Goal: Task Accomplishment & Management: Manage account settings

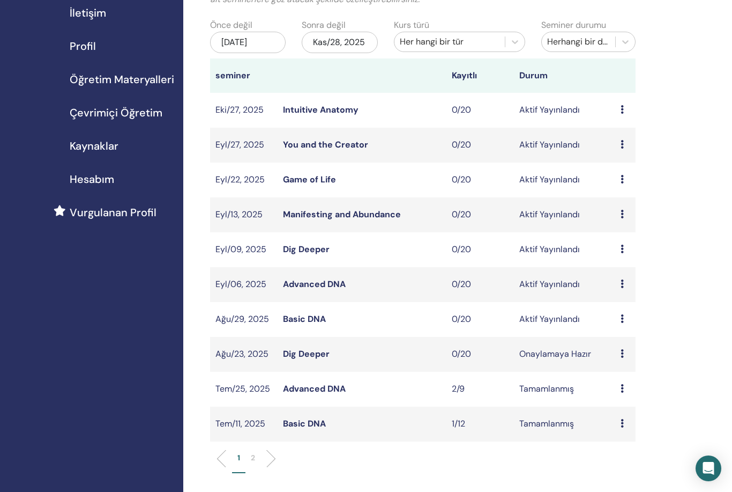
scroll to position [102, 0]
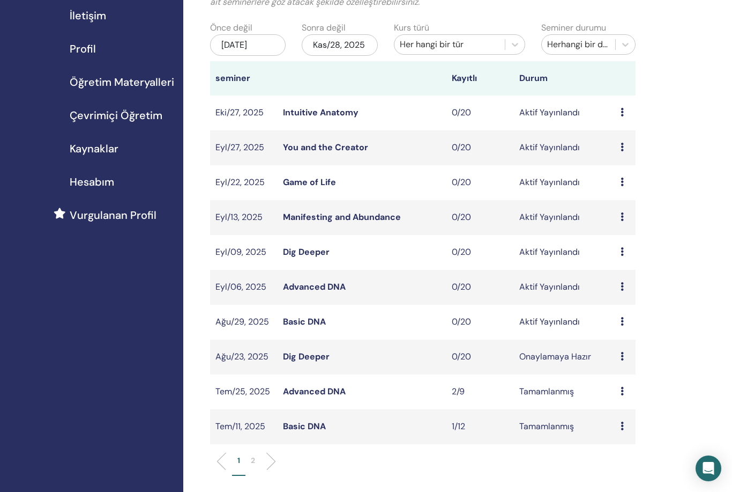
click at [619, 371] on td "Ön izleme Düzenlemek katılımcılar İptal" at bounding box center [625, 356] width 20 height 35
click at [617, 368] on td "Ön izleme Düzenlemek katılımcılar İptal" at bounding box center [625, 356] width 20 height 35
click at [621, 360] on icon at bounding box center [622, 356] width 3 height 9
click at [616, 425] on p "İptal" at bounding box center [625, 423] width 48 height 13
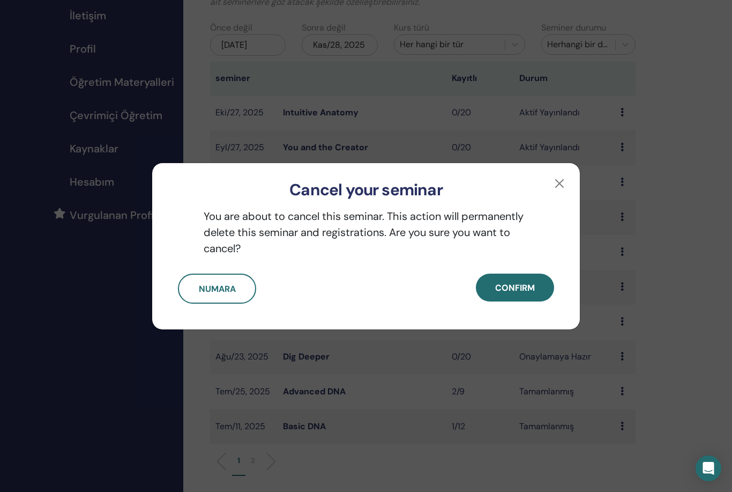
click at [521, 293] on span "Confirm" at bounding box center [515, 287] width 40 height 11
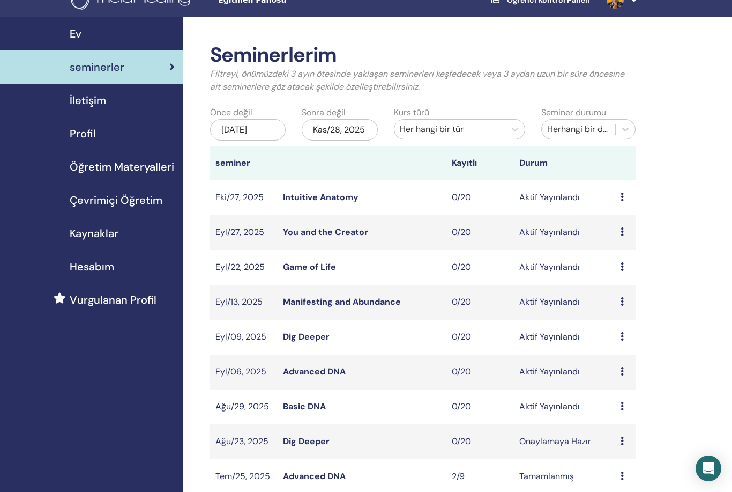
scroll to position [0, 0]
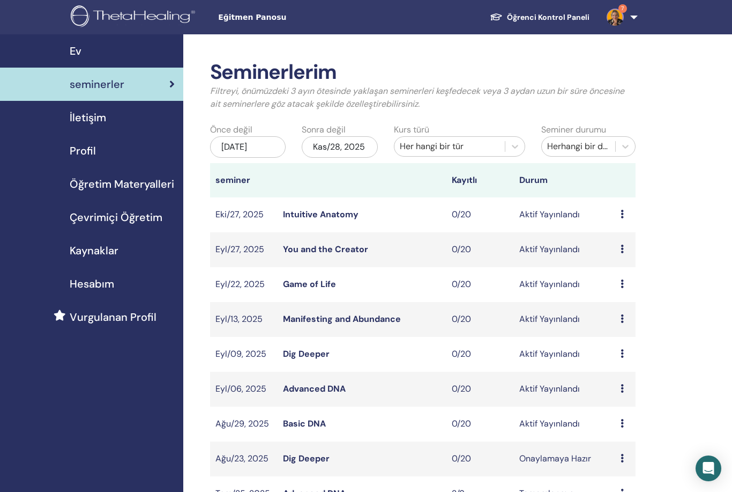
click at [620, 17] on img at bounding box center [615, 17] width 17 height 17
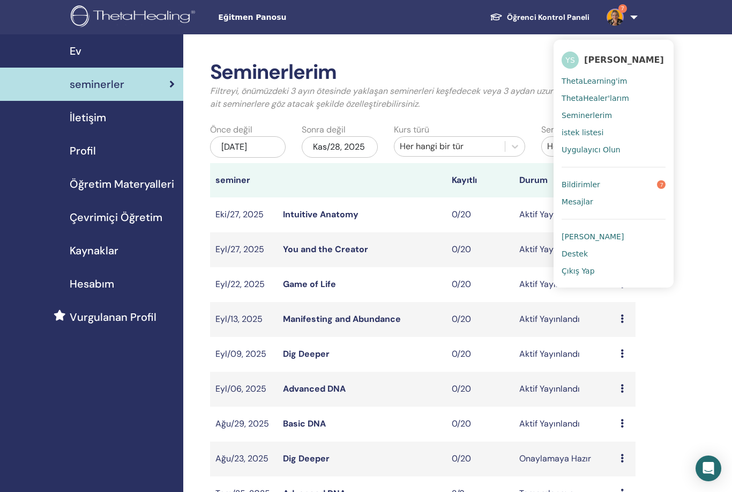
click at [617, 184] on link "Bildirimler 7" at bounding box center [614, 184] width 104 height 17
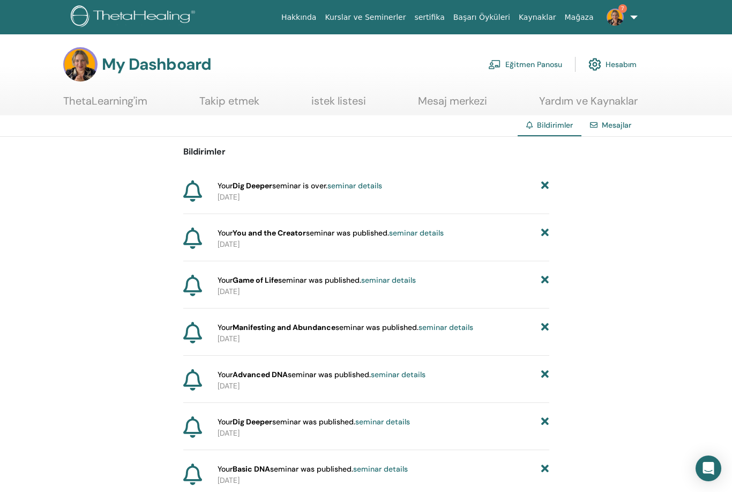
click at [545, 184] on icon at bounding box center [545, 185] width 8 height 11
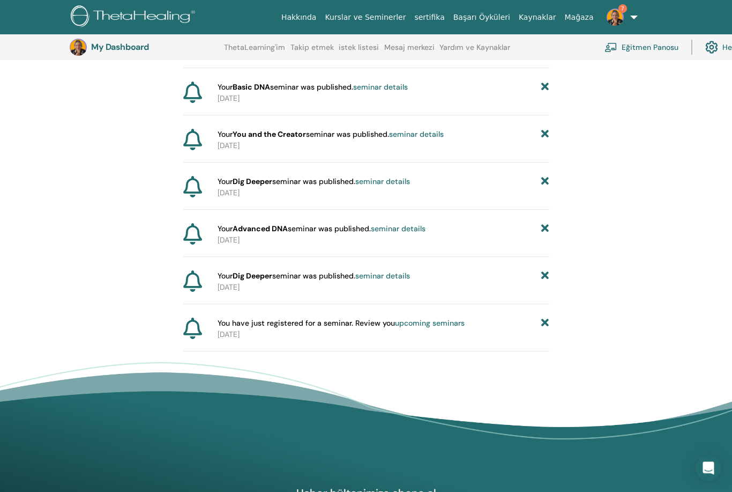
scroll to position [360, 0]
click at [544, 278] on icon at bounding box center [545, 275] width 8 height 11
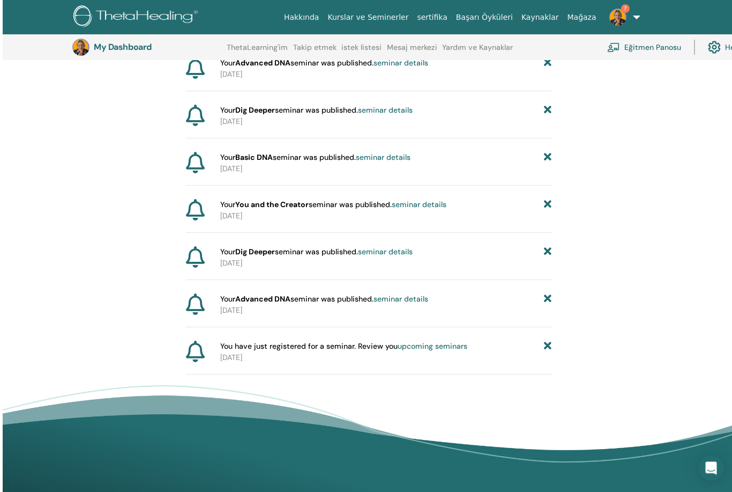
scroll to position [314, 0]
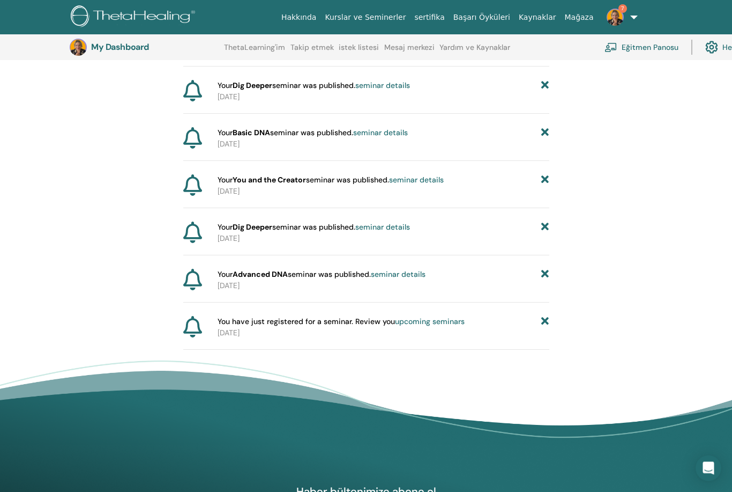
click at [445, 324] on link "upcoming seminars" at bounding box center [430, 322] width 70 height 10
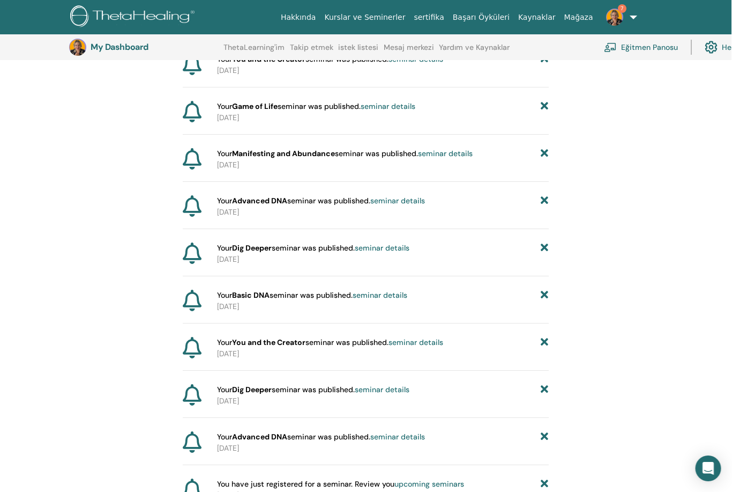
scroll to position [152, 1]
click at [541, 249] on icon at bounding box center [545, 247] width 8 height 11
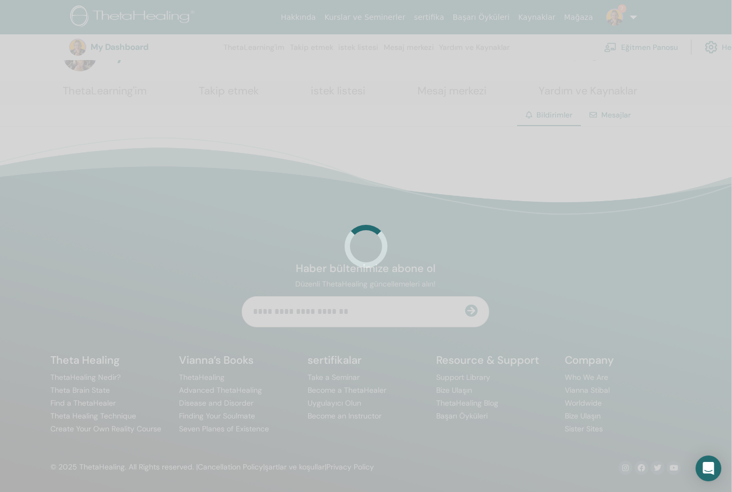
scroll to position [10, 0]
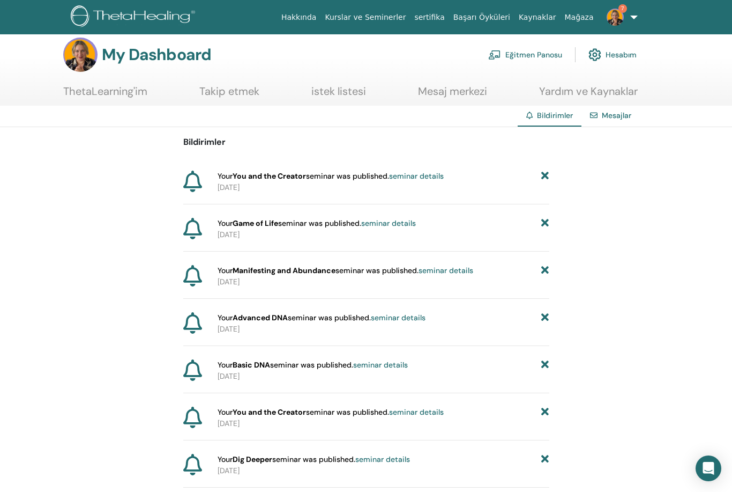
click at [544, 321] on icon at bounding box center [545, 317] width 8 height 11
click at [546, 317] on icon at bounding box center [545, 317] width 8 height 11
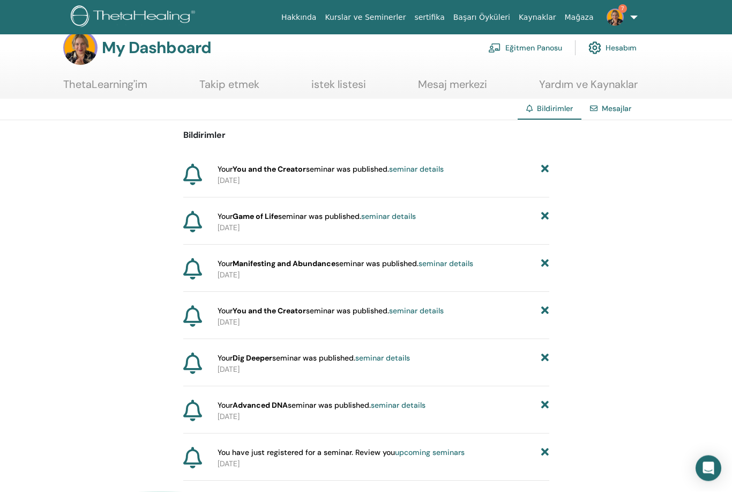
scroll to position [17, 0]
click at [546, 361] on icon at bounding box center [545, 357] width 8 height 11
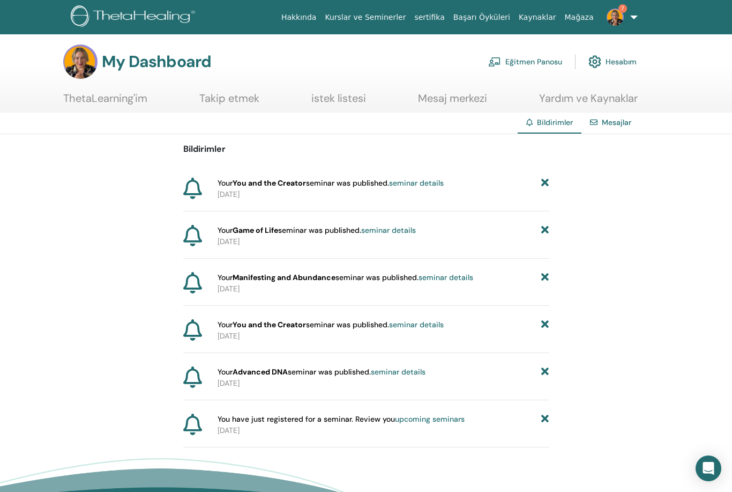
scroll to position [0, 0]
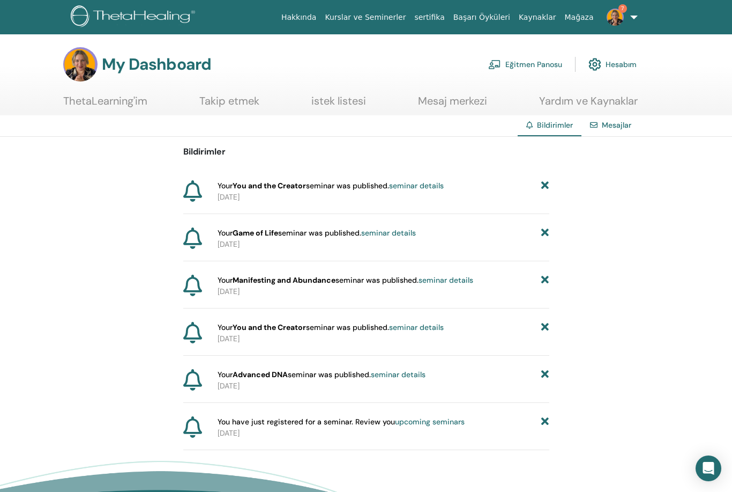
click at [614, 61] on link "Hesabım" at bounding box center [613, 65] width 48 height 24
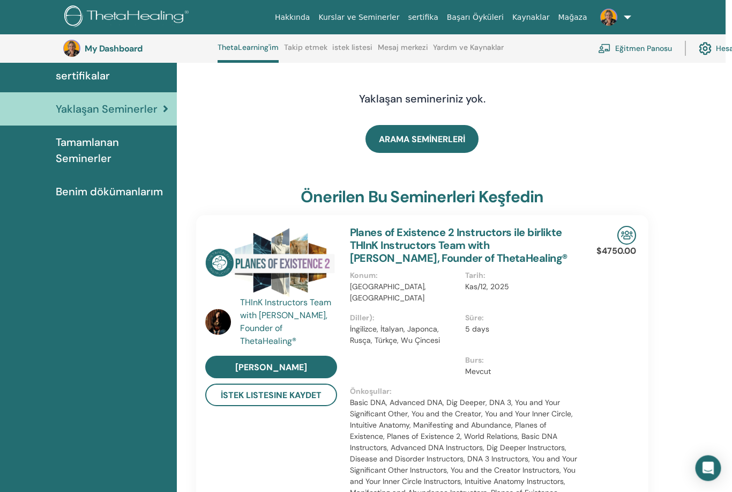
scroll to position [75, 0]
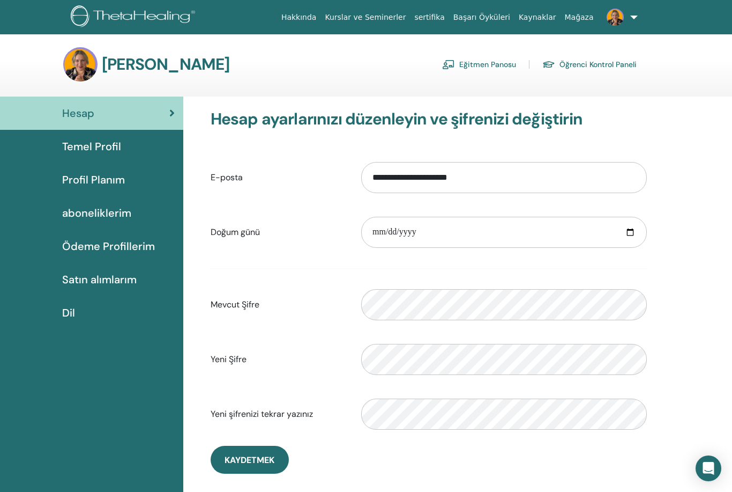
click at [115, 139] on span "Temel Profil" at bounding box center [91, 146] width 59 height 16
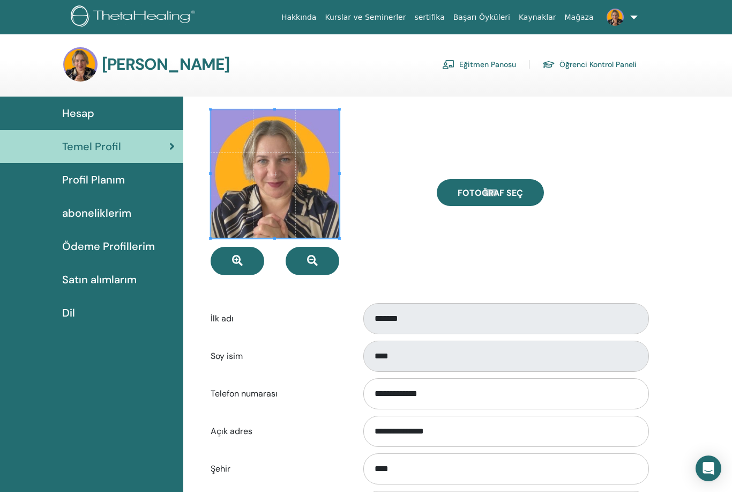
click at [115, 184] on span "Profil Planım" at bounding box center [93, 180] width 63 height 16
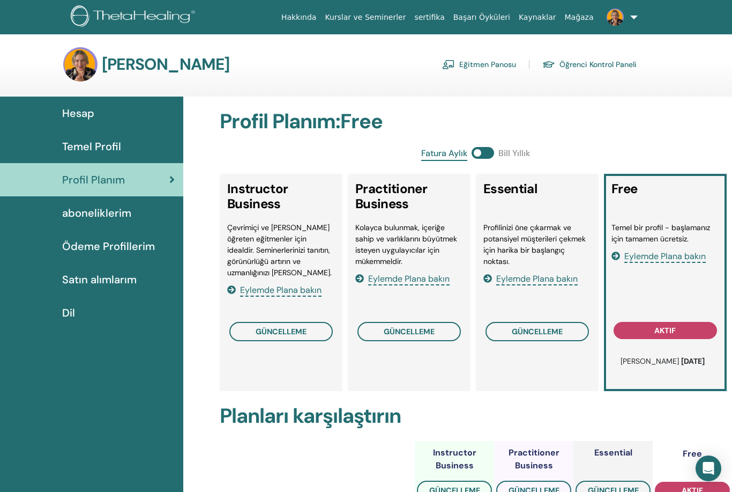
click at [358, 332] on button "güncelleme" at bounding box center [409, 331] width 103 height 19
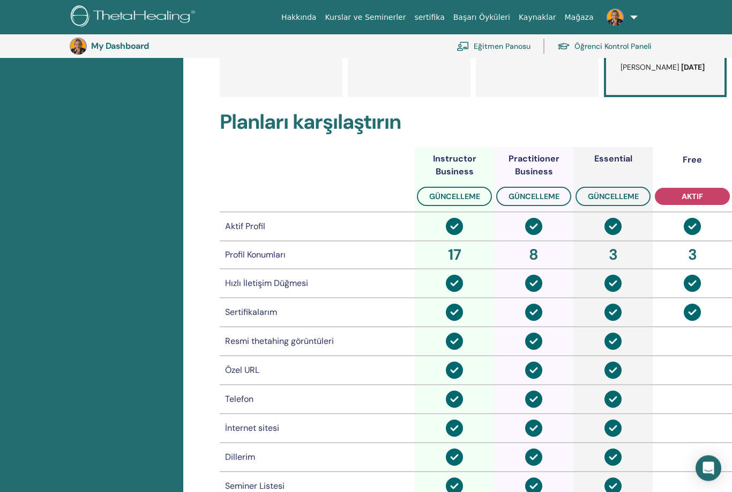
scroll to position [308, 0]
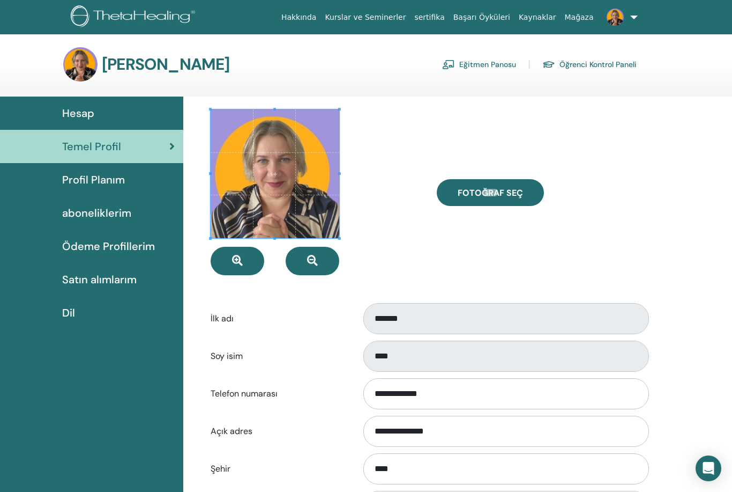
click at [127, 246] on span "Ödeme Profillerim" at bounding box center [108, 246] width 93 height 16
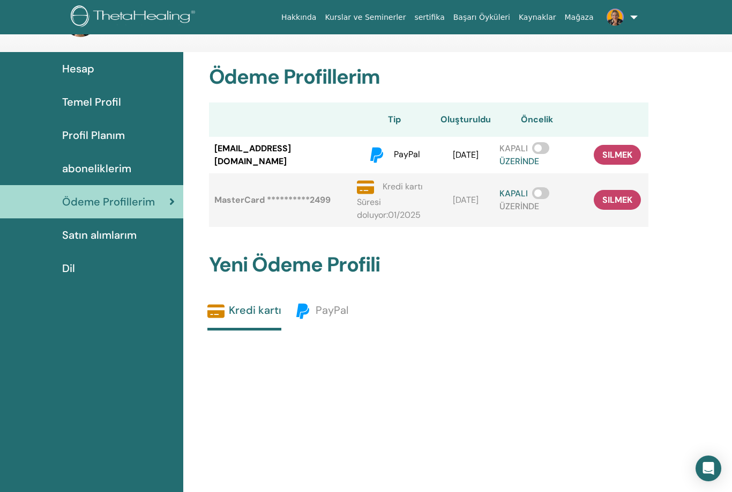
scroll to position [44, 0]
click at [118, 234] on span "Satın alımlarım" at bounding box center [99, 235] width 75 height 16
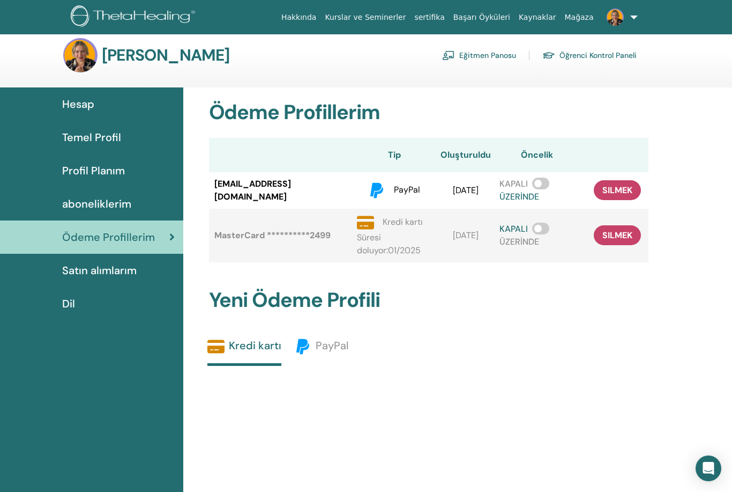
scroll to position [9, 0]
click at [482, 43] on div "Teta Hesabım Eğitmen Panosu Öğrenci Kontrol Paneli" at bounding box center [350, 56] width 574 height 34
click at [482, 62] on link "Eğitmen Panosu" at bounding box center [479, 55] width 74 height 17
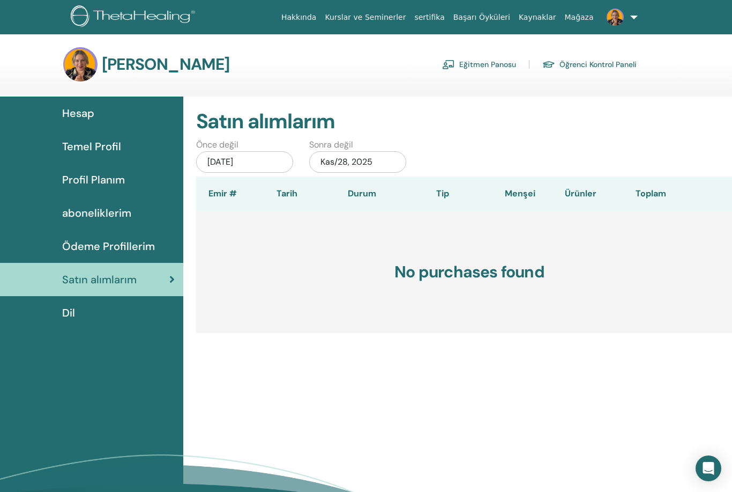
click at [95, 323] on link "Dil" at bounding box center [91, 312] width 183 height 33
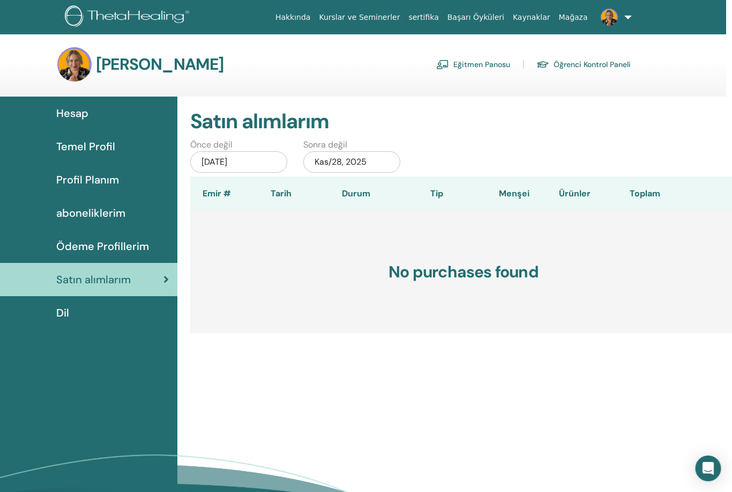
scroll to position [0, 10]
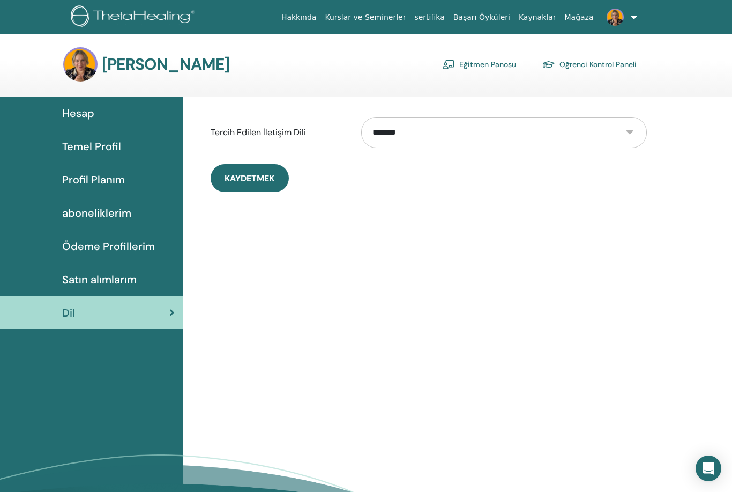
click at [628, 131] on select "**********" at bounding box center [504, 132] width 286 height 31
click at [406, 291] on div "**********" at bounding box center [457, 328] width 549 height 465
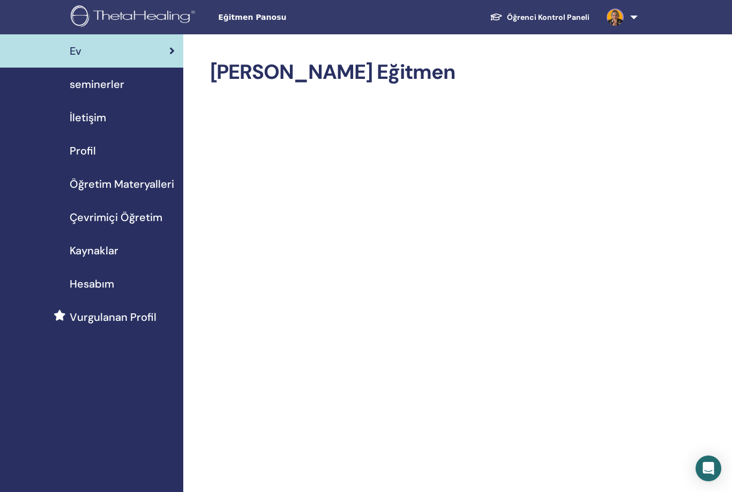
click at [143, 96] on link "seminerler" at bounding box center [91, 84] width 183 height 33
